Goal: Complete application form: Complete application form

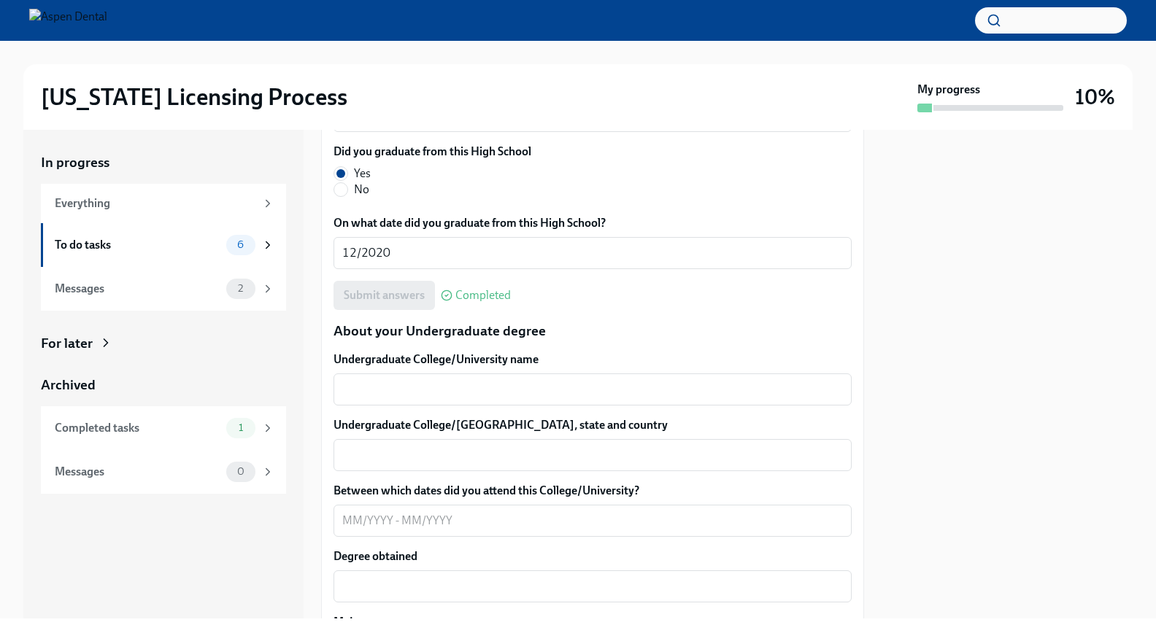
scroll to position [1252, 0]
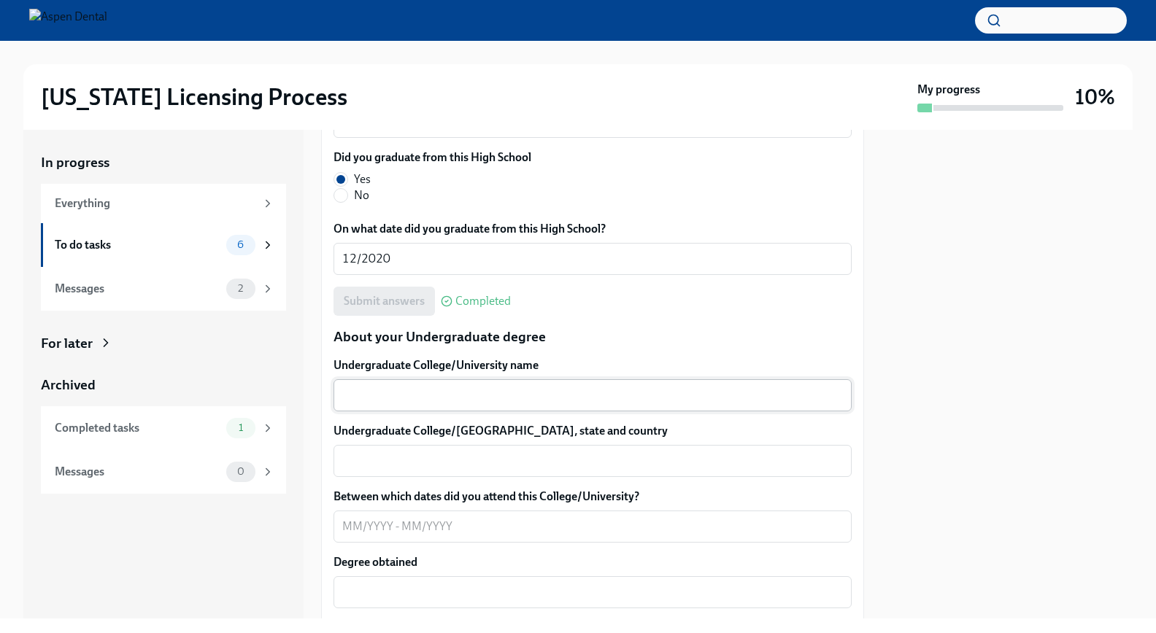
click at [457, 387] on textarea "Undergraduate College/University name" at bounding box center [592, 396] width 500 height 18
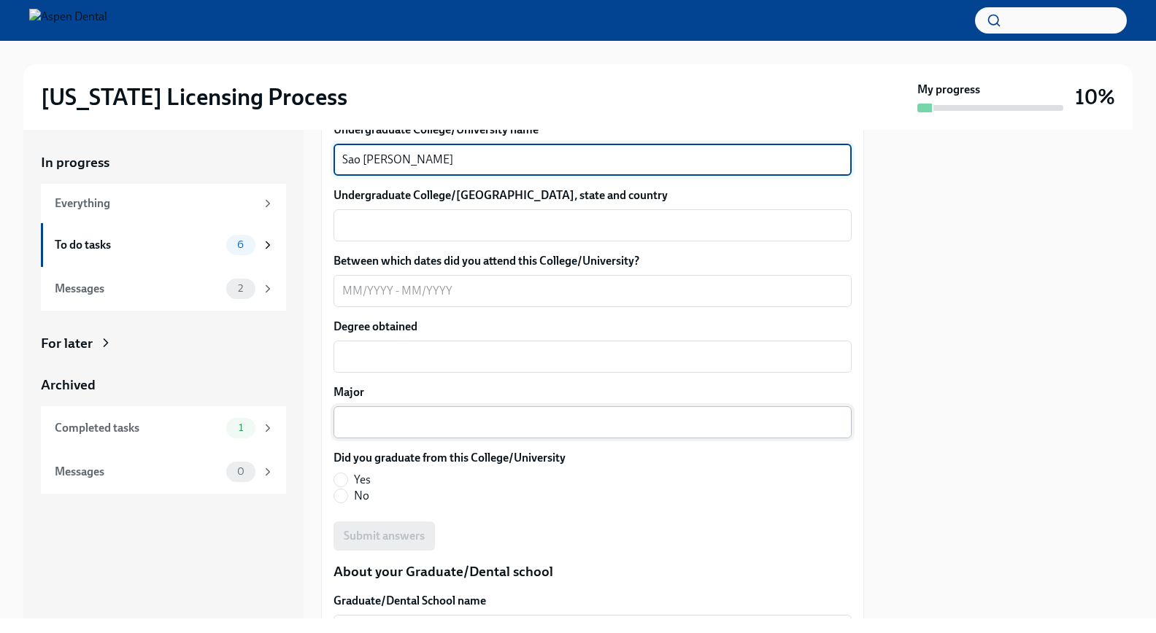
scroll to position [1490, 0]
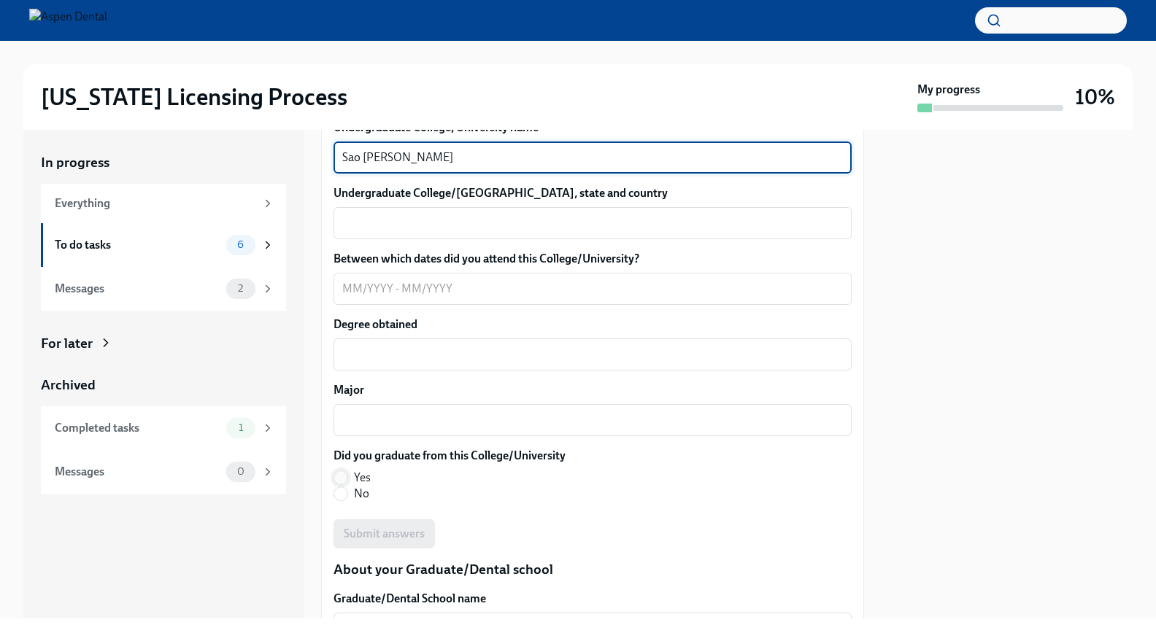
type textarea "Sao [PERSON_NAME]"
click at [345, 471] on input "Yes" at bounding box center [340, 477] width 13 height 13
radio input "true"
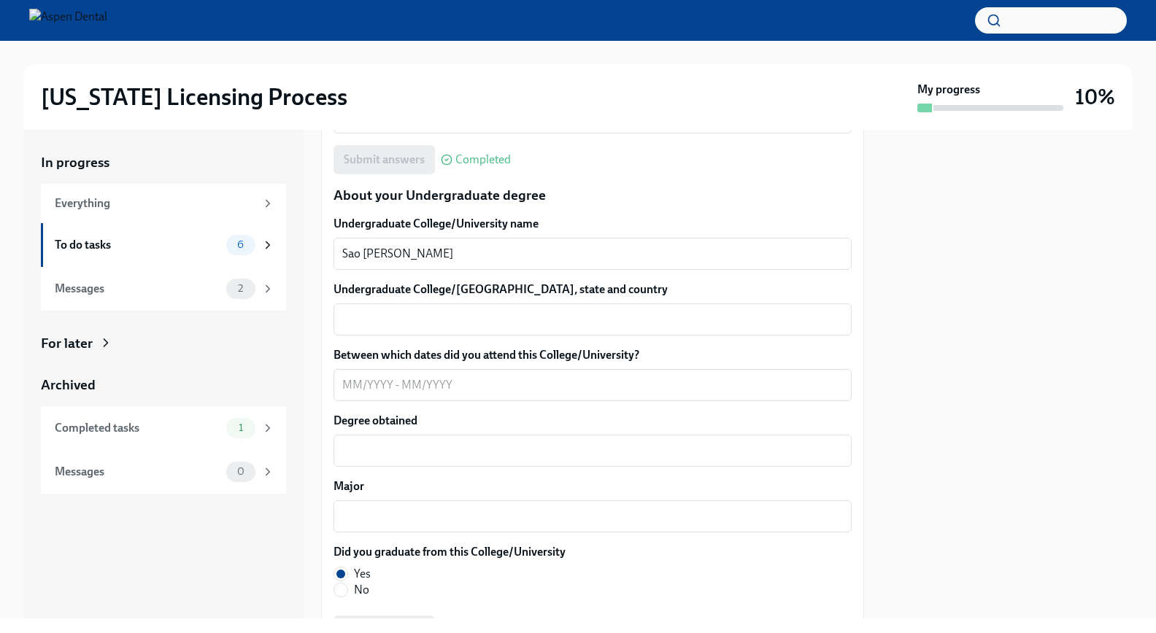
scroll to position [1393, 0]
click at [456, 246] on textarea "Sao [PERSON_NAME]" at bounding box center [592, 255] width 500 height 18
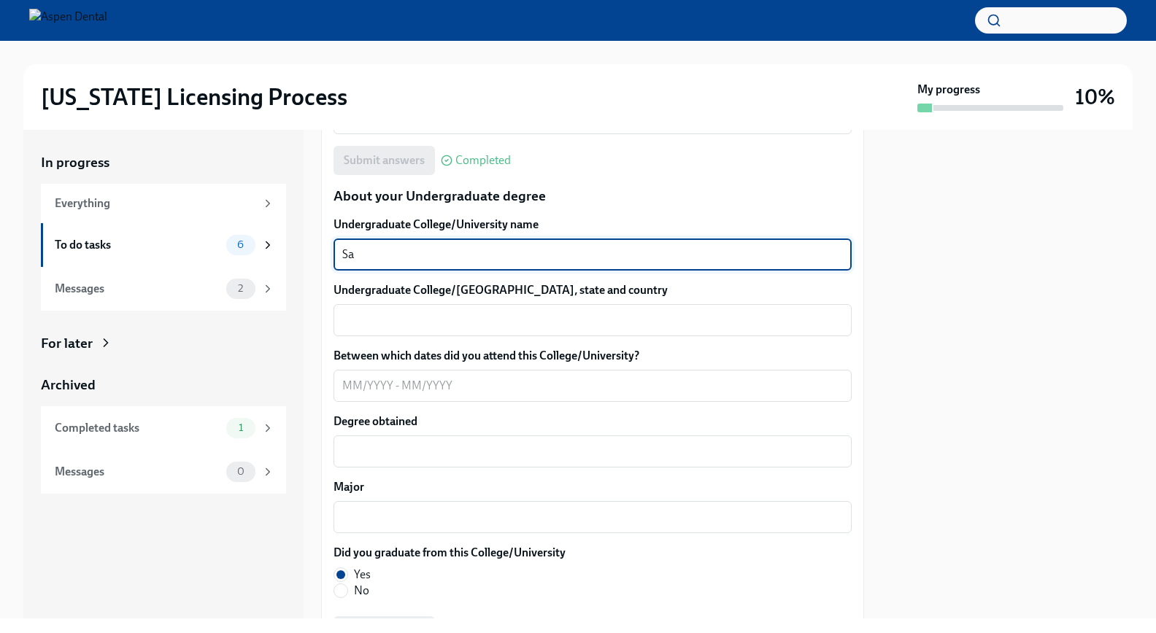
type textarea "S"
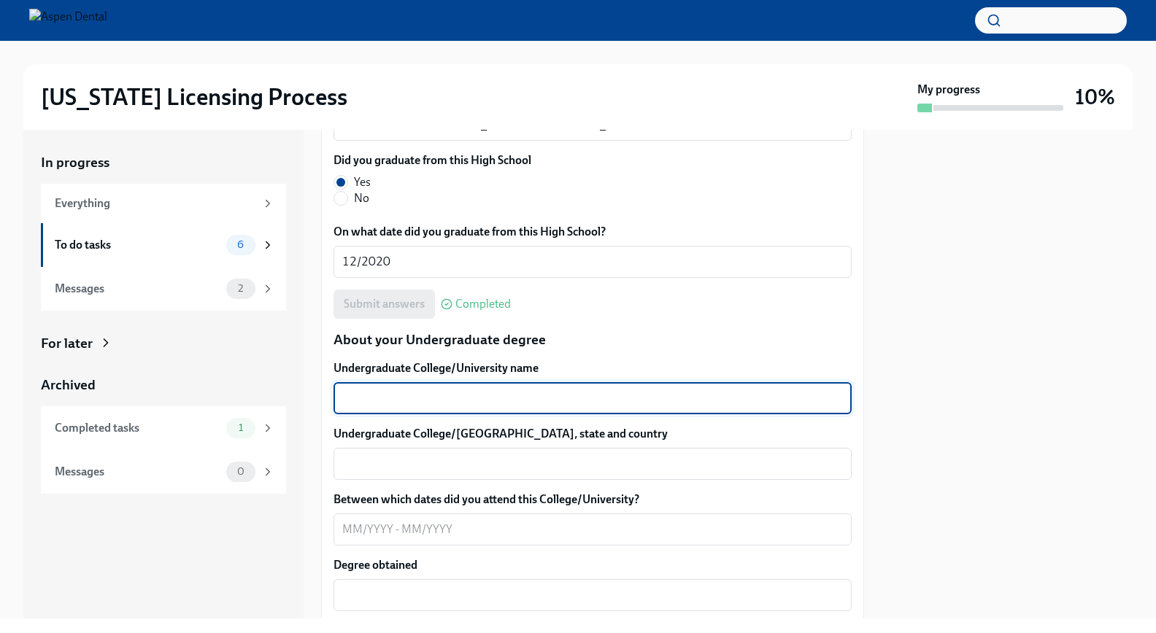
scroll to position [1237, 0]
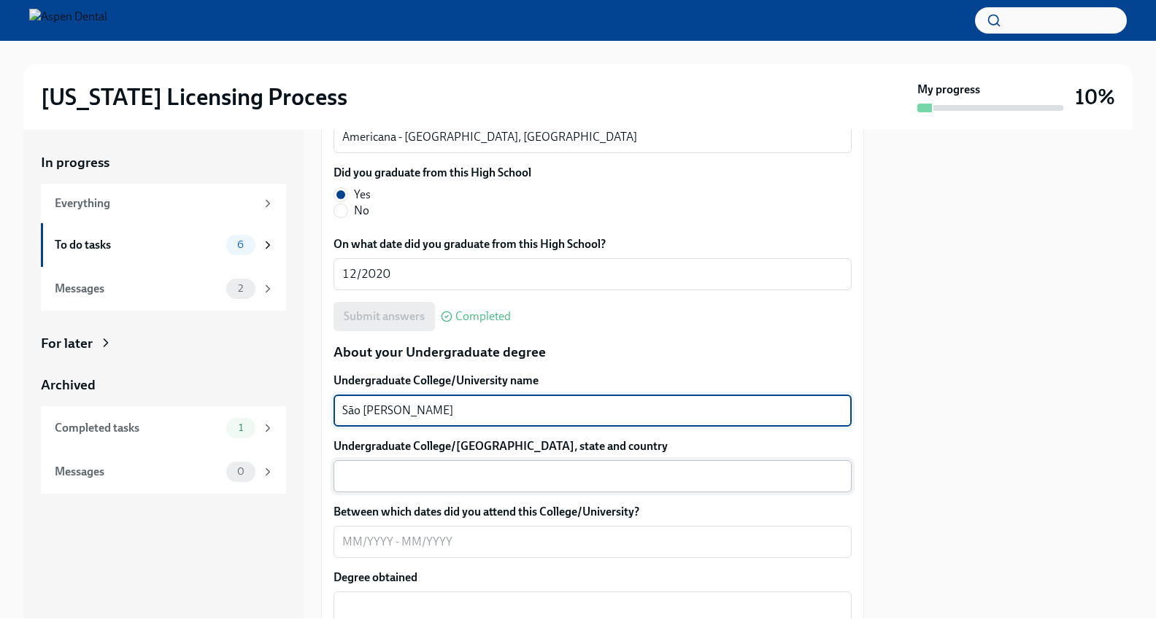
type textarea "São [PERSON_NAME]"
click at [410, 468] on textarea "Undergraduate College/[GEOGRAPHIC_DATA], state and country" at bounding box center [592, 477] width 500 height 18
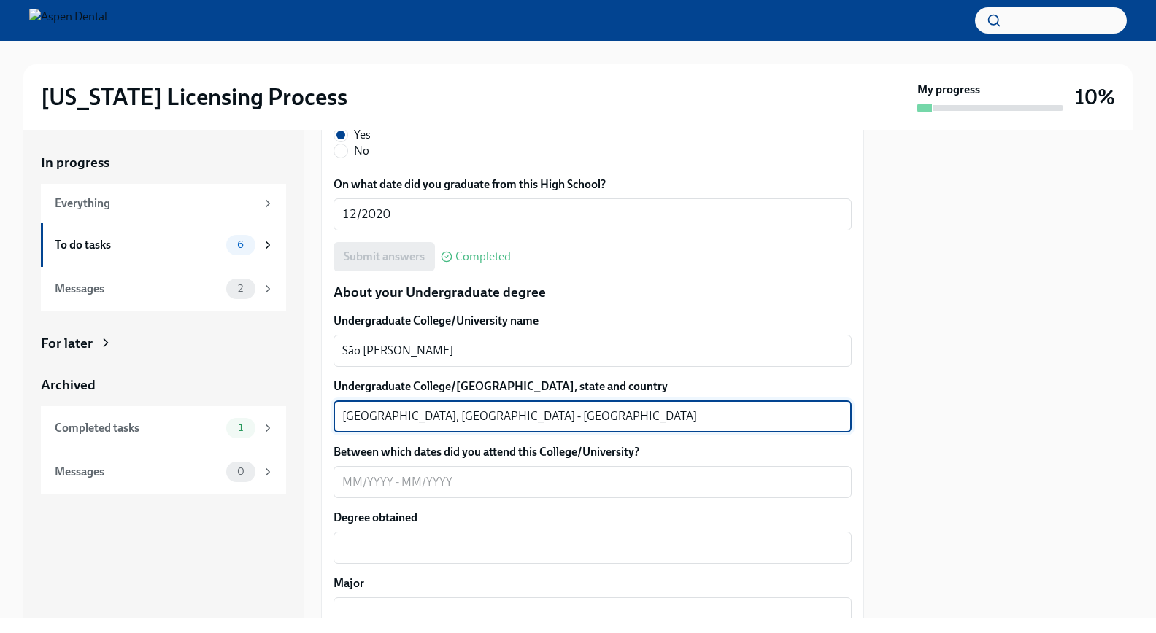
scroll to position [1299, 0]
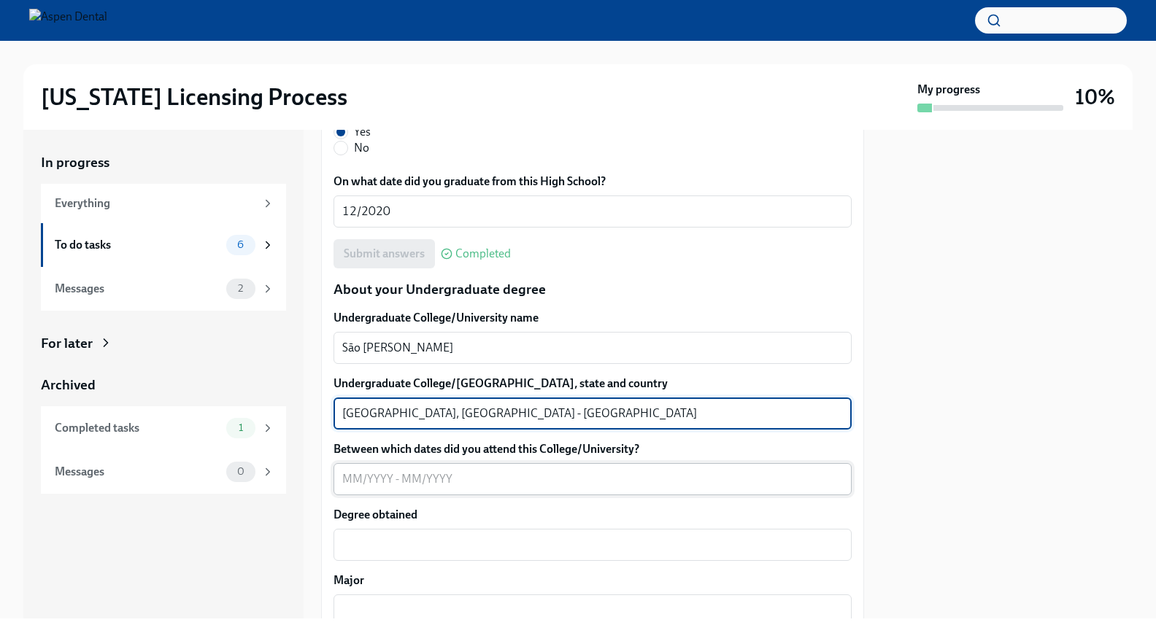
type textarea "[GEOGRAPHIC_DATA], [GEOGRAPHIC_DATA] - [GEOGRAPHIC_DATA]"
click at [347, 471] on textarea "Between which dates did you attend this College/University?" at bounding box center [592, 480] width 500 height 18
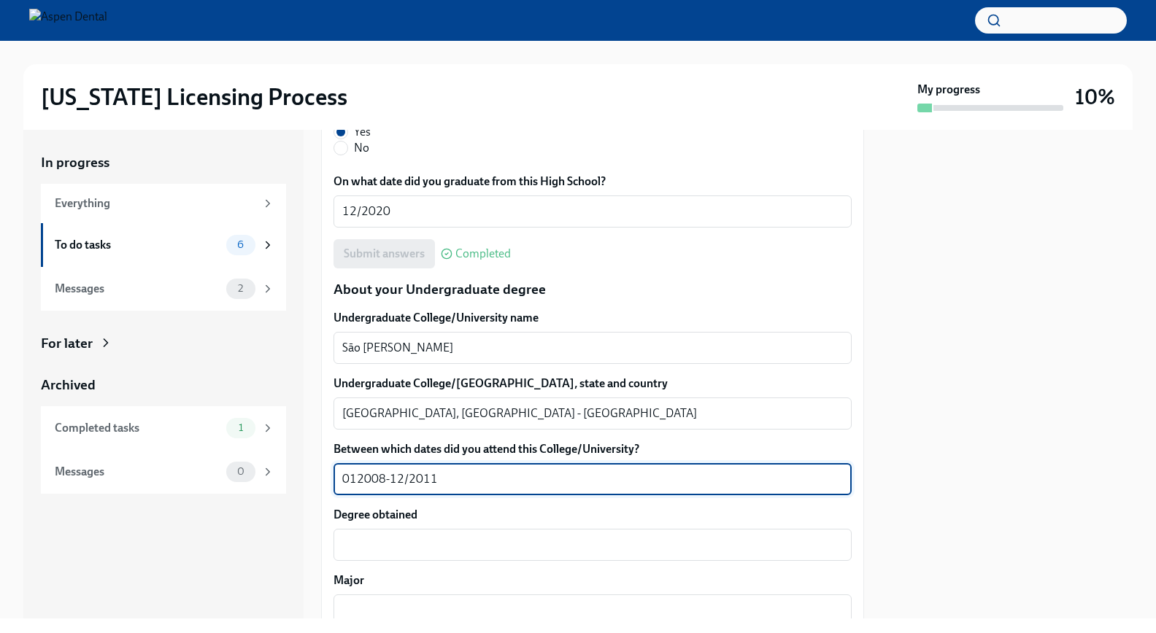
click at [357, 471] on textarea "012008-12/2011" at bounding box center [592, 480] width 500 height 18
type textarea "01/2008-12/2011"
click at [395, 536] on textarea "Degree obtained" at bounding box center [592, 545] width 500 height 18
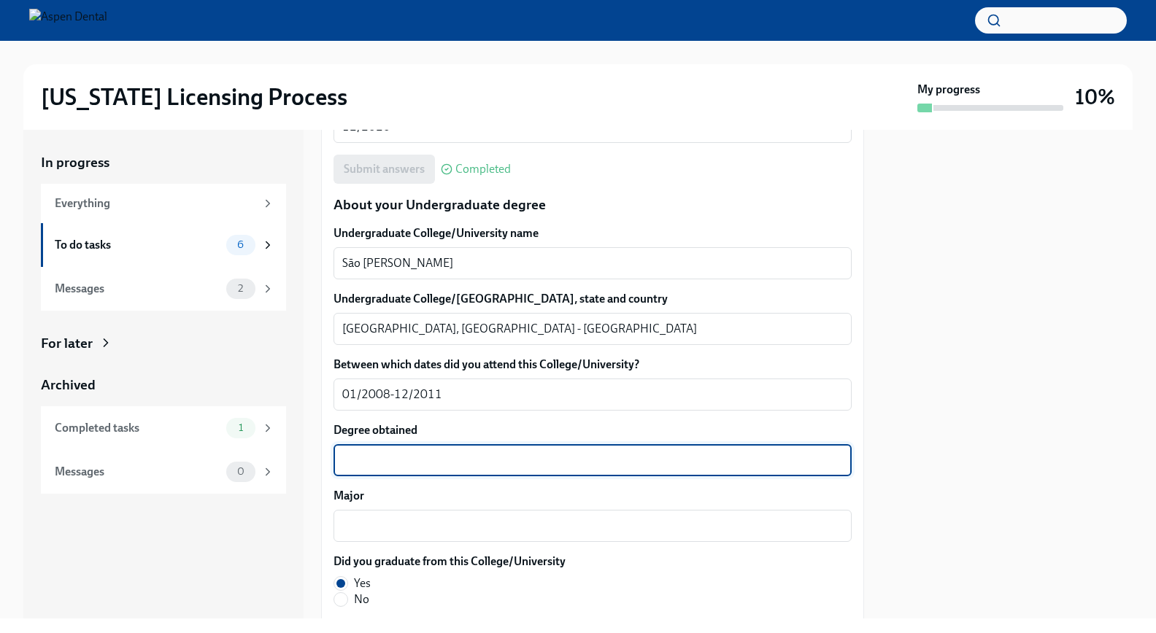
scroll to position [1404, 0]
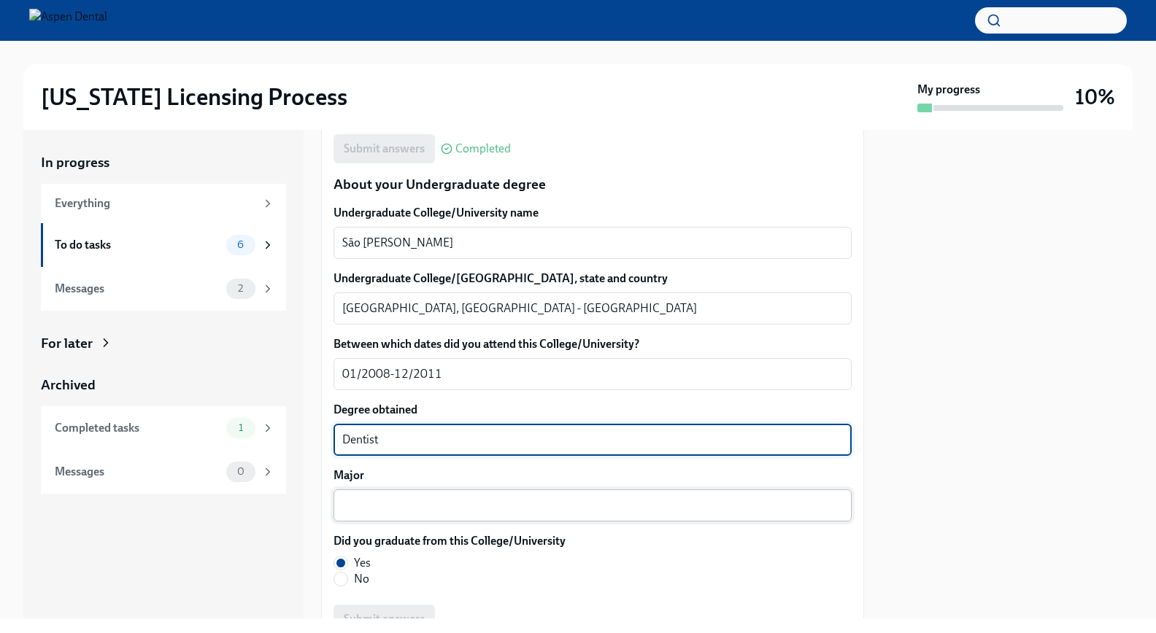
type textarea "Dentist"
click at [380, 497] on textarea "Major" at bounding box center [592, 506] width 500 height 18
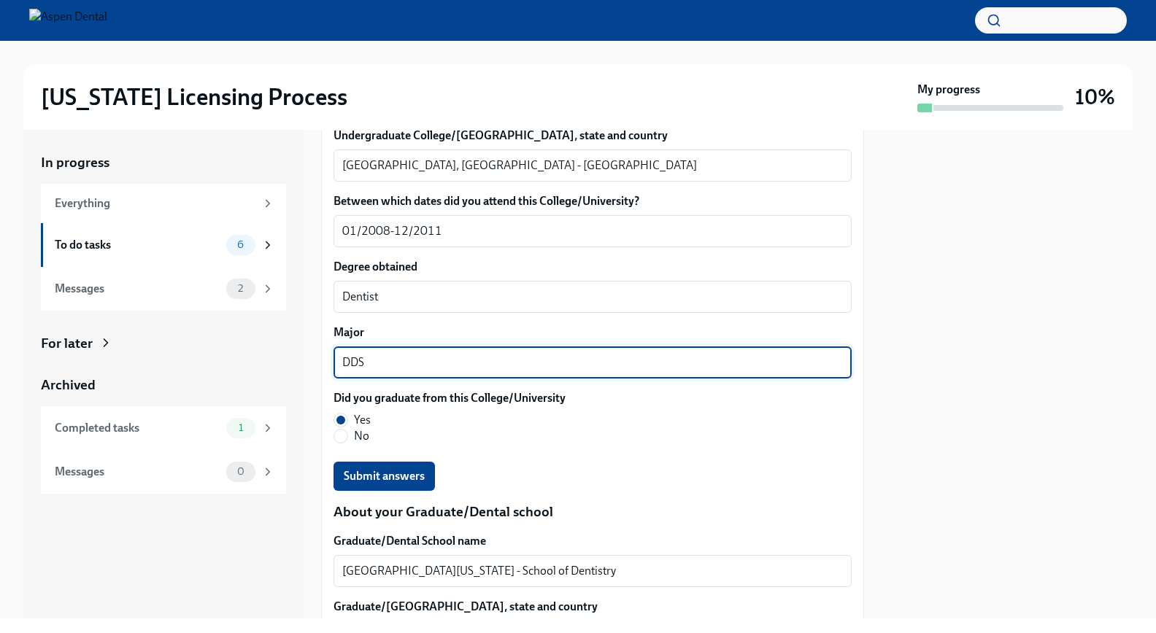
scroll to position [1556, 0]
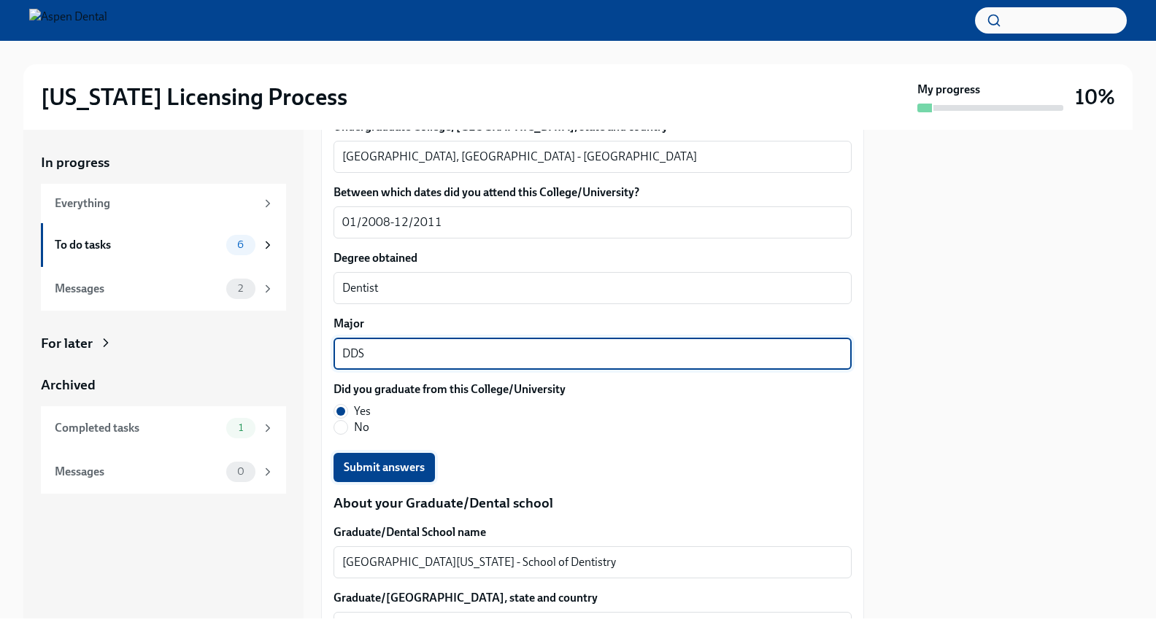
type textarea "DDS"
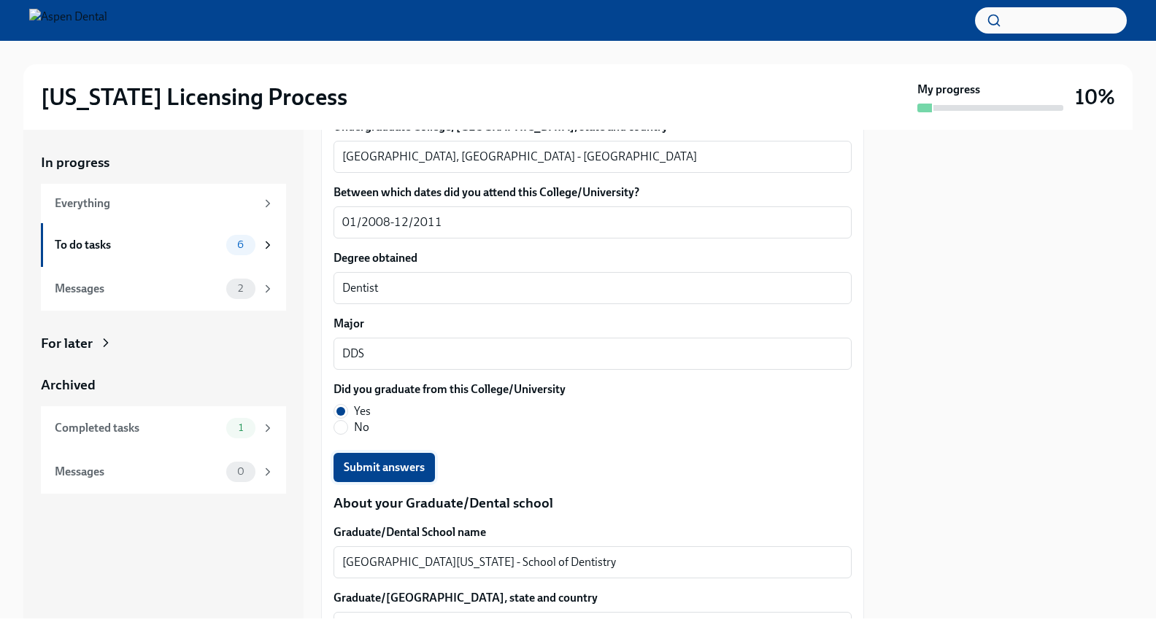
click at [363, 453] on button "Submit answers" at bounding box center [383, 467] width 101 height 29
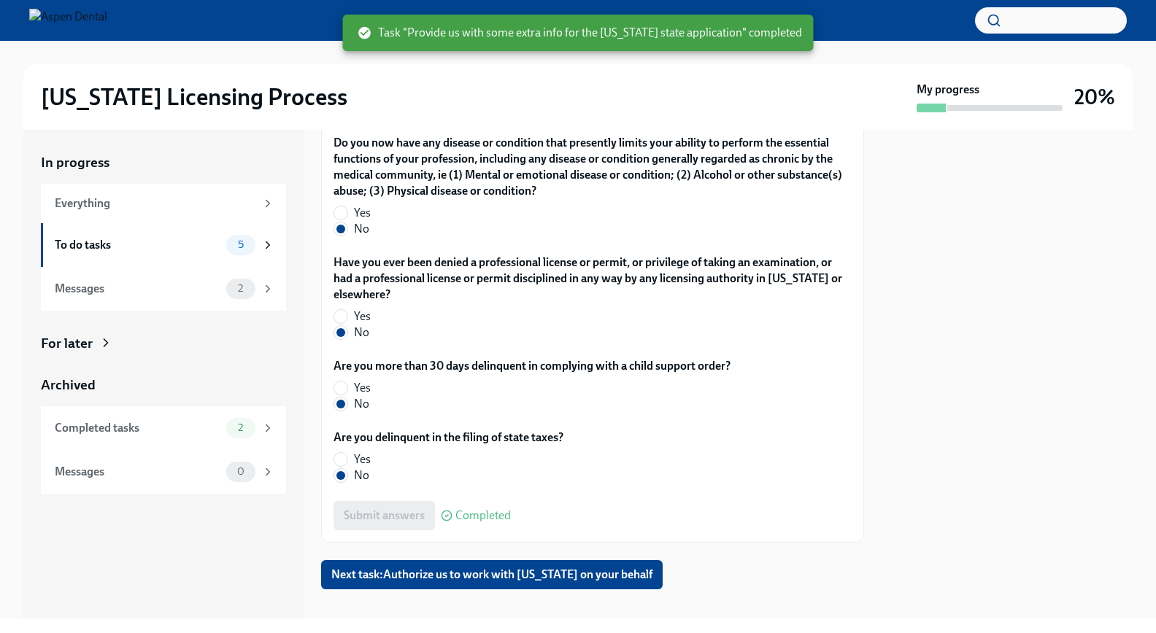
scroll to position [3047, 0]
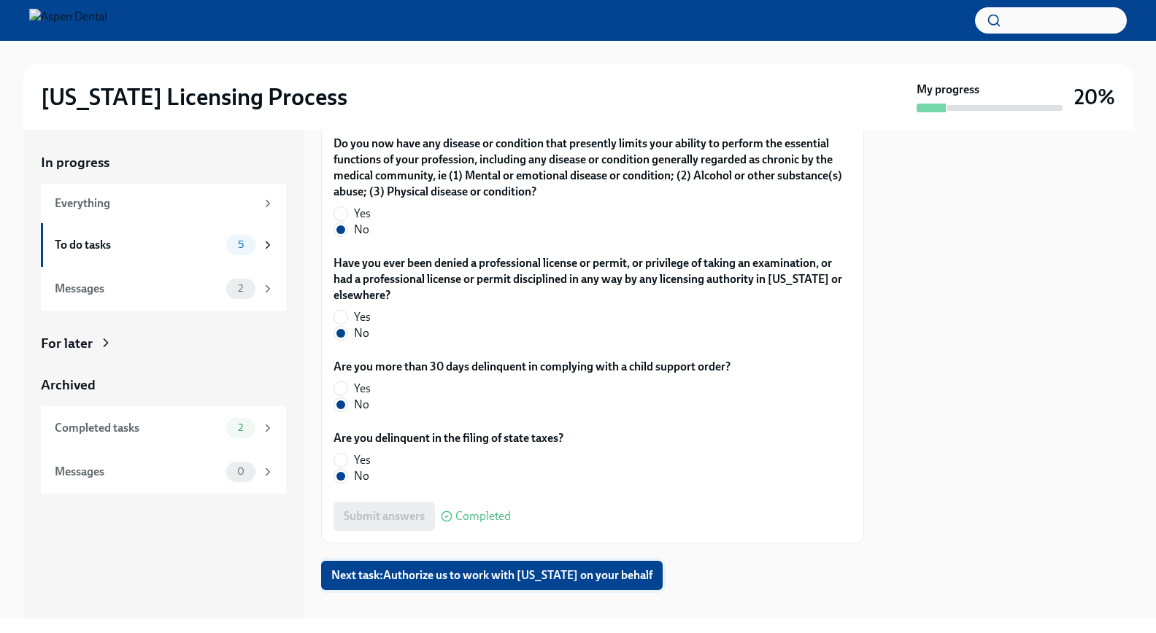
click at [362, 568] on span "Next task : Authorize us to work with [US_STATE] on your behalf" at bounding box center [491, 575] width 321 height 15
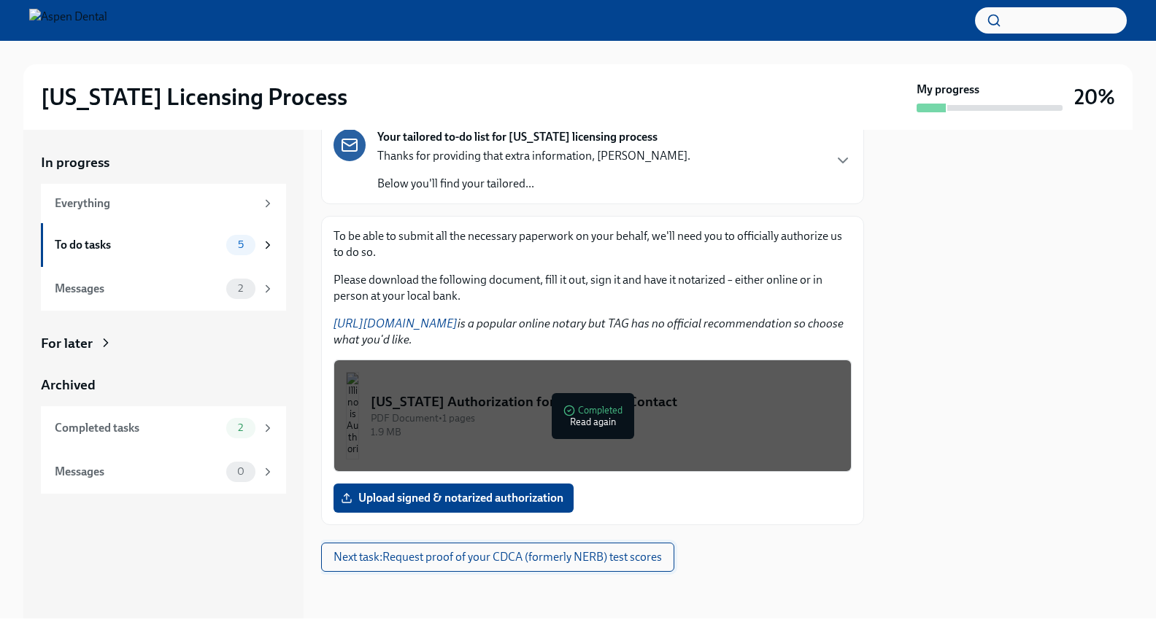
click at [553, 561] on span "Next task : Request proof of your CDCA (formerly NERB) test scores" at bounding box center [497, 557] width 328 height 15
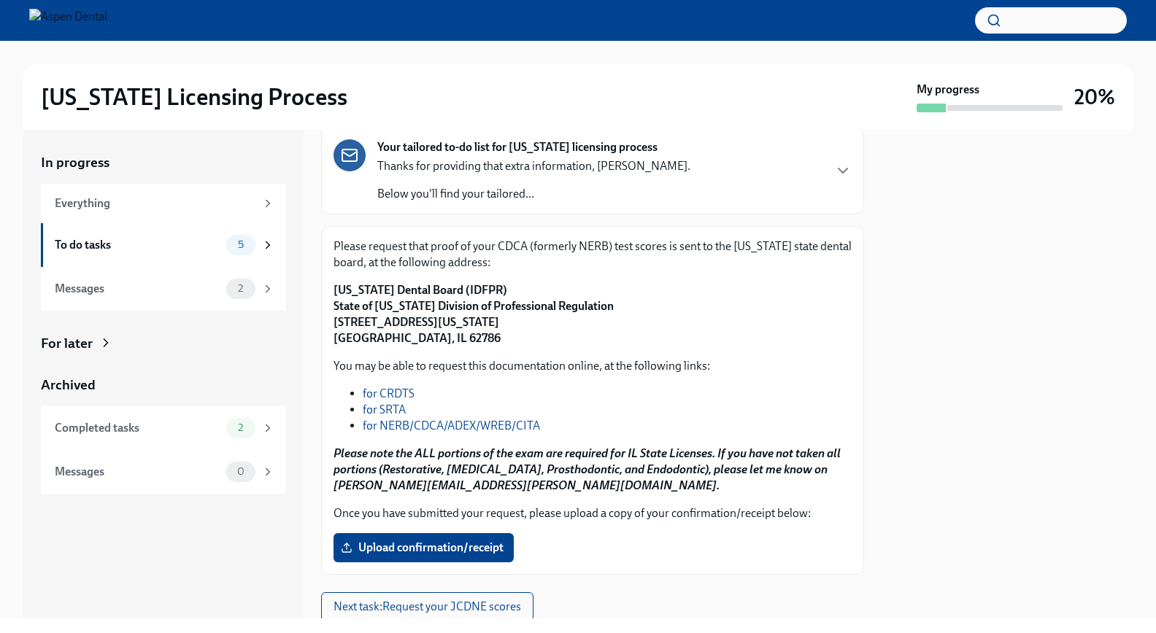
scroll to position [88, 0]
click at [494, 424] on link "for NERB/CDCA/ADEX/WREB/CITA" at bounding box center [451, 426] width 177 height 14
drag, startPoint x: 484, startPoint y: 290, endPoint x: 379, endPoint y: 288, distance: 105.1
click at [379, 288] on p "[US_STATE] Dental Board (IDFPR) State of [US_STATE] Division of Professional Re…" at bounding box center [592, 315] width 518 height 64
click at [507, 309] on strong "[US_STATE] Dental Board (IDFPR) State of [US_STATE] Division of Professional Re…" at bounding box center [473, 315] width 280 height 62
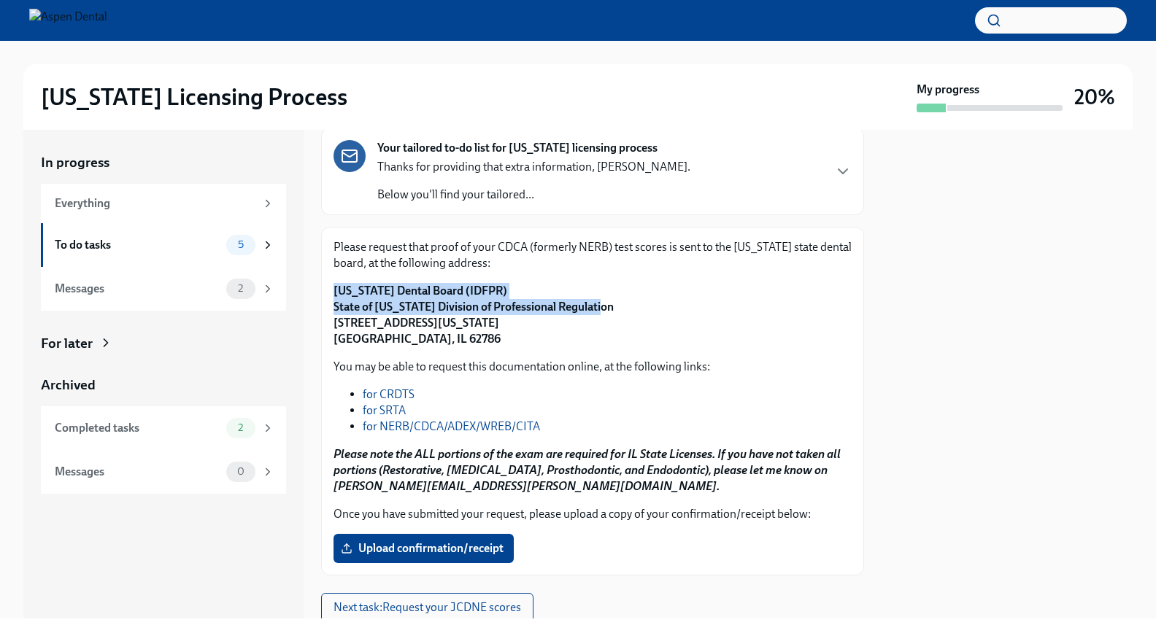
drag, startPoint x: 592, startPoint y: 309, endPoint x: 323, endPoint y: 293, distance: 269.7
click at [323, 293] on div "Please request that proof of your CDCA (formerly NERB) test scores is sent to t…" at bounding box center [592, 401] width 543 height 349
copy strong "[US_STATE] Dental Board (IDFPR) State of [US_STATE] Division of Professional Re…"
click at [449, 339] on p "[US_STATE] Dental Board (IDFPR) State of [US_STATE] Division of Professional Re…" at bounding box center [592, 315] width 518 height 64
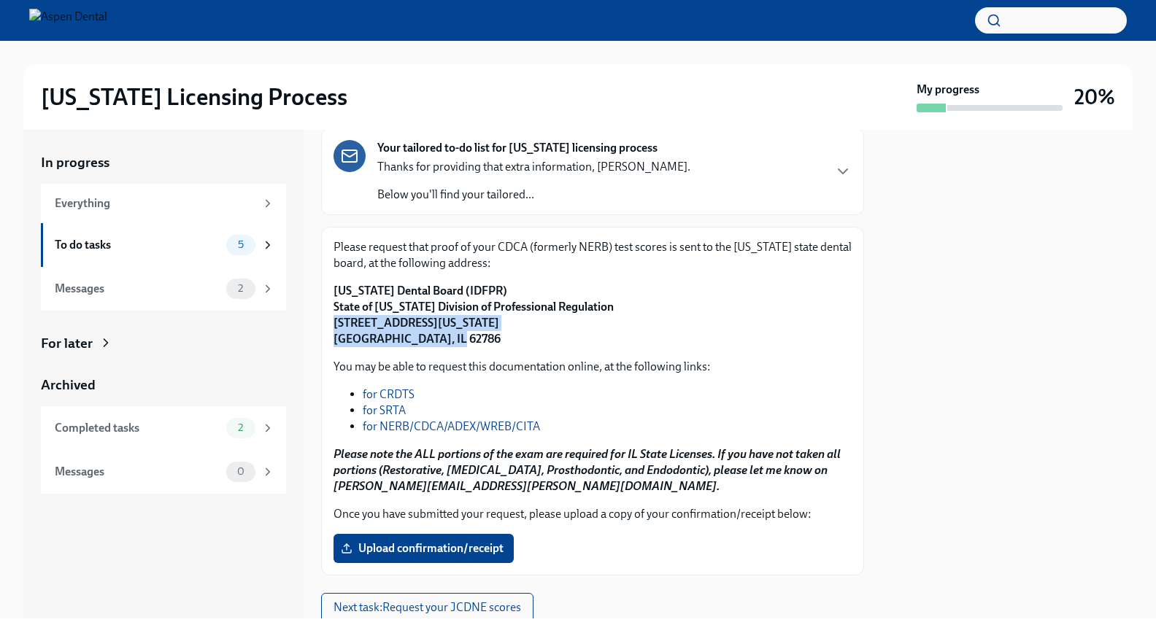
drag, startPoint x: 449, startPoint y: 339, endPoint x: 318, endPoint y: 319, distance: 132.8
click at [318, 319] on div "In progress Everything To do tasks 5 Messages 2 For later Archived Completed ta…" at bounding box center [577, 374] width 1109 height 489
copy strong "[STREET_ADDRESS][US_STATE]"
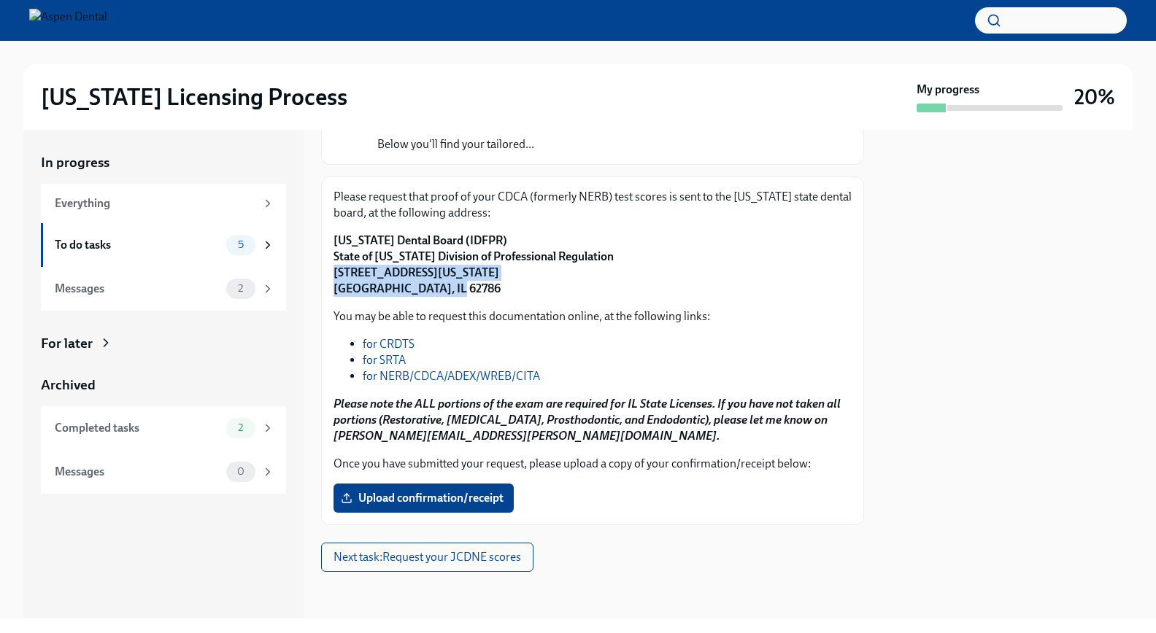
scroll to position [139, 0]
click at [430, 495] on span "Upload confirmation/receipt" at bounding box center [424, 498] width 160 height 15
click at [0, 0] on input "Upload confirmation/receipt" at bounding box center [0, 0] width 0 height 0
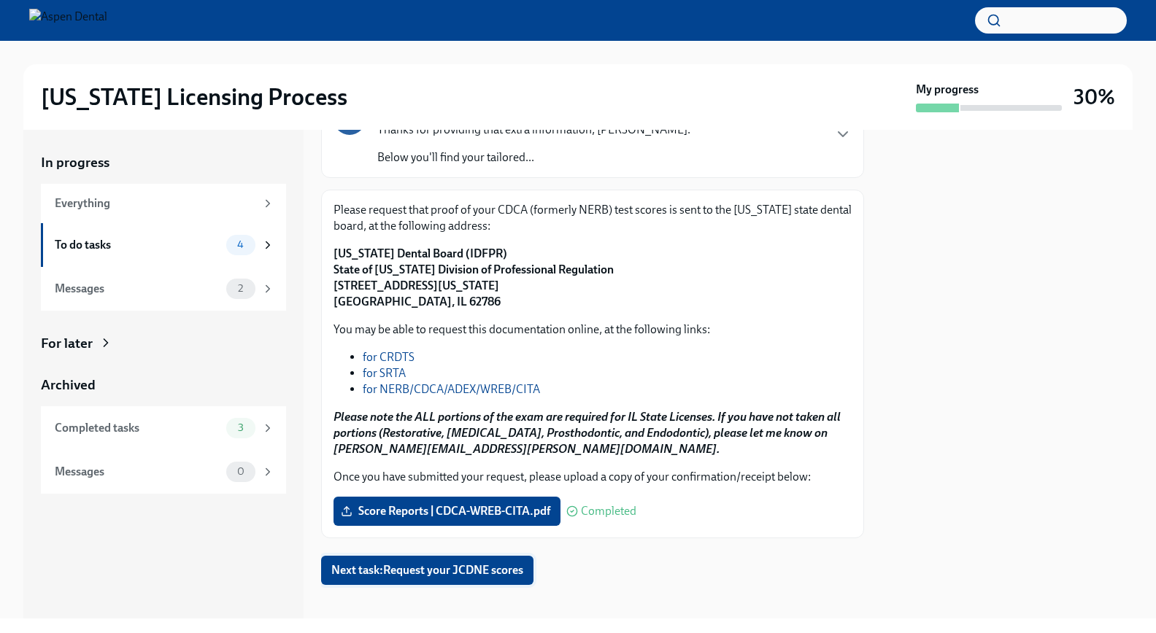
click at [494, 568] on span "Next task : Request your JCDNE scores" at bounding box center [427, 570] width 192 height 15
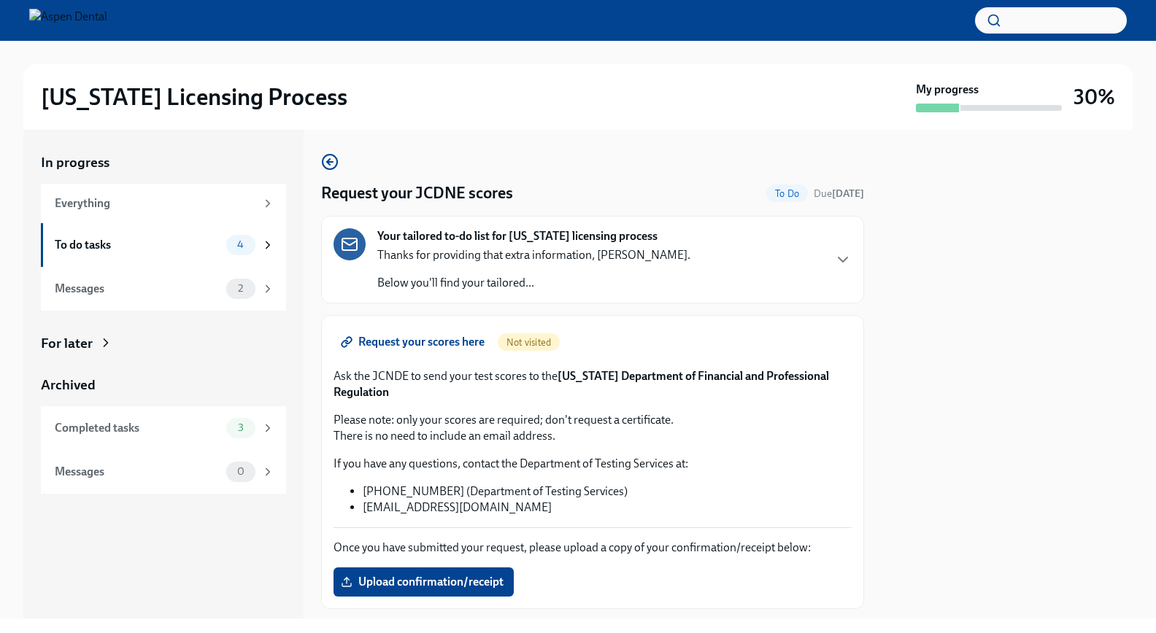
click at [490, 544] on p "Once you have submitted your request, please upload a copy of your confirmation…" at bounding box center [592, 548] width 518 height 16
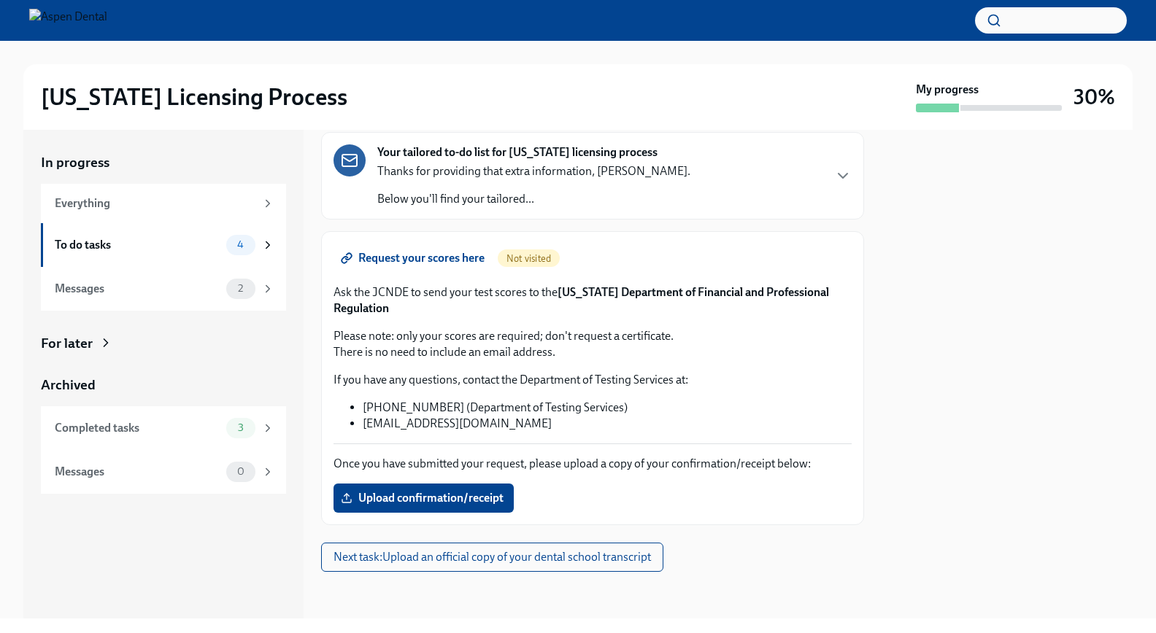
scroll to position [84, 0]
